Goal: Task Accomplishment & Management: Manage account settings

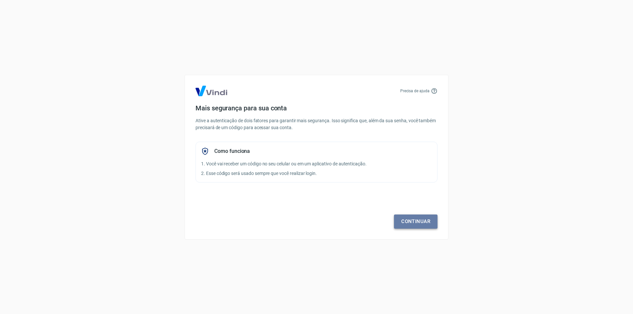
click at [410, 223] on link "Continuar" at bounding box center [415, 221] width 43 height 14
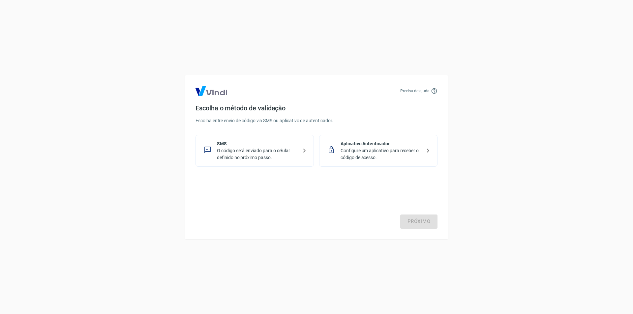
click at [302, 150] on icon at bounding box center [304, 151] width 8 height 8
click at [407, 221] on link "Próximo" at bounding box center [418, 221] width 37 height 14
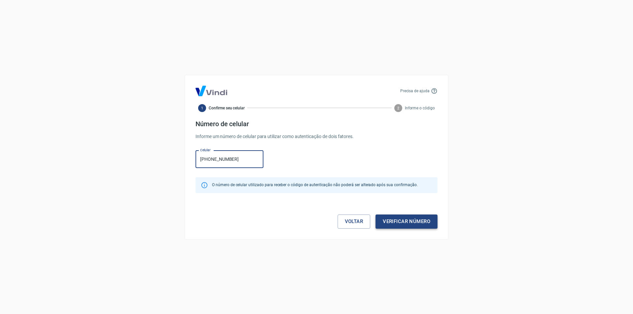
type input "[PHONE_NUMBER]"
click at [402, 220] on button "Verificar número" at bounding box center [406, 221] width 62 height 14
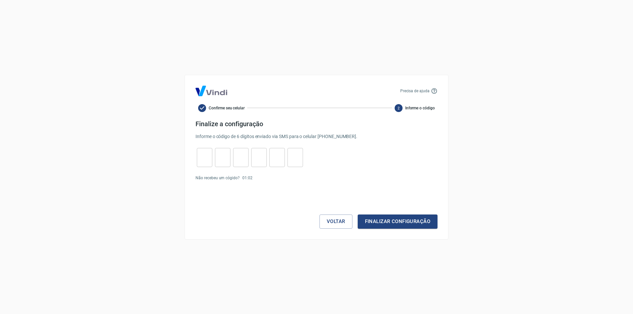
click at [197, 160] on input "tel" at bounding box center [204, 157] width 15 height 14
type input "3"
type input "0"
type input "8"
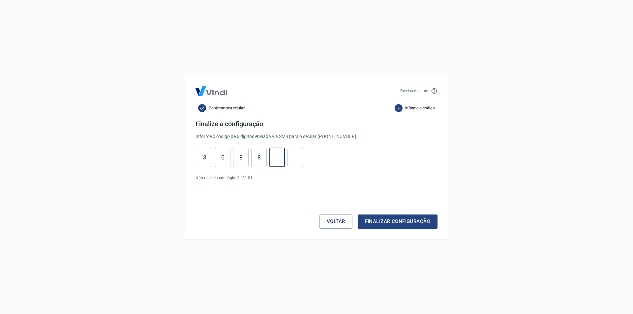
type input "9"
type input "7"
click at [384, 221] on button "Finalizar configuração" at bounding box center [397, 221] width 80 height 14
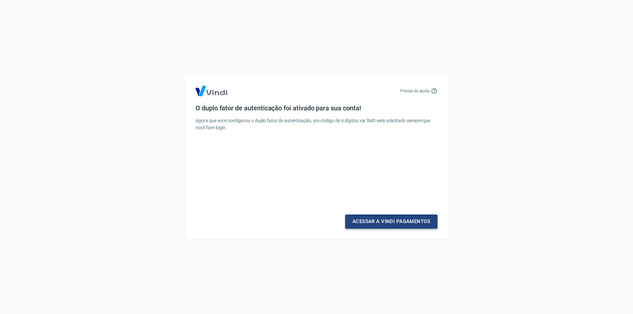
click at [386, 223] on link "Acessar a Vindi Pagamentos" at bounding box center [391, 221] width 92 height 14
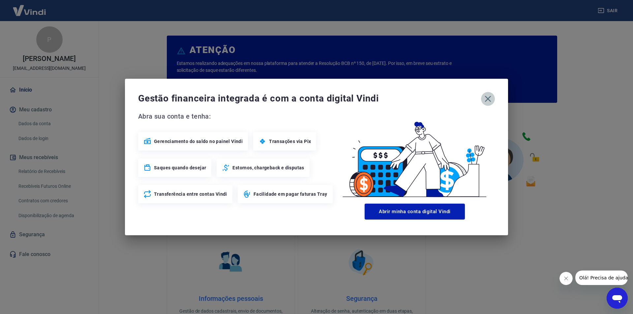
click at [489, 99] on icon "button" at bounding box center [487, 99] width 11 height 11
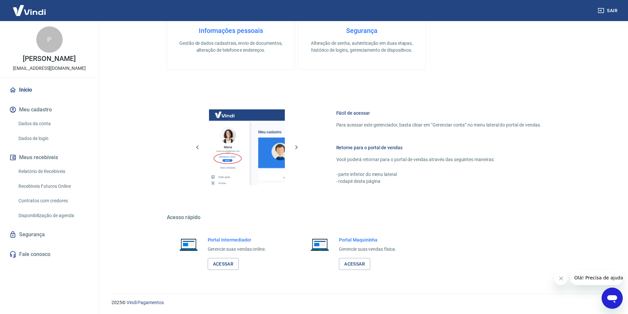
scroll to position [169, 0]
